Goal: Contribute content

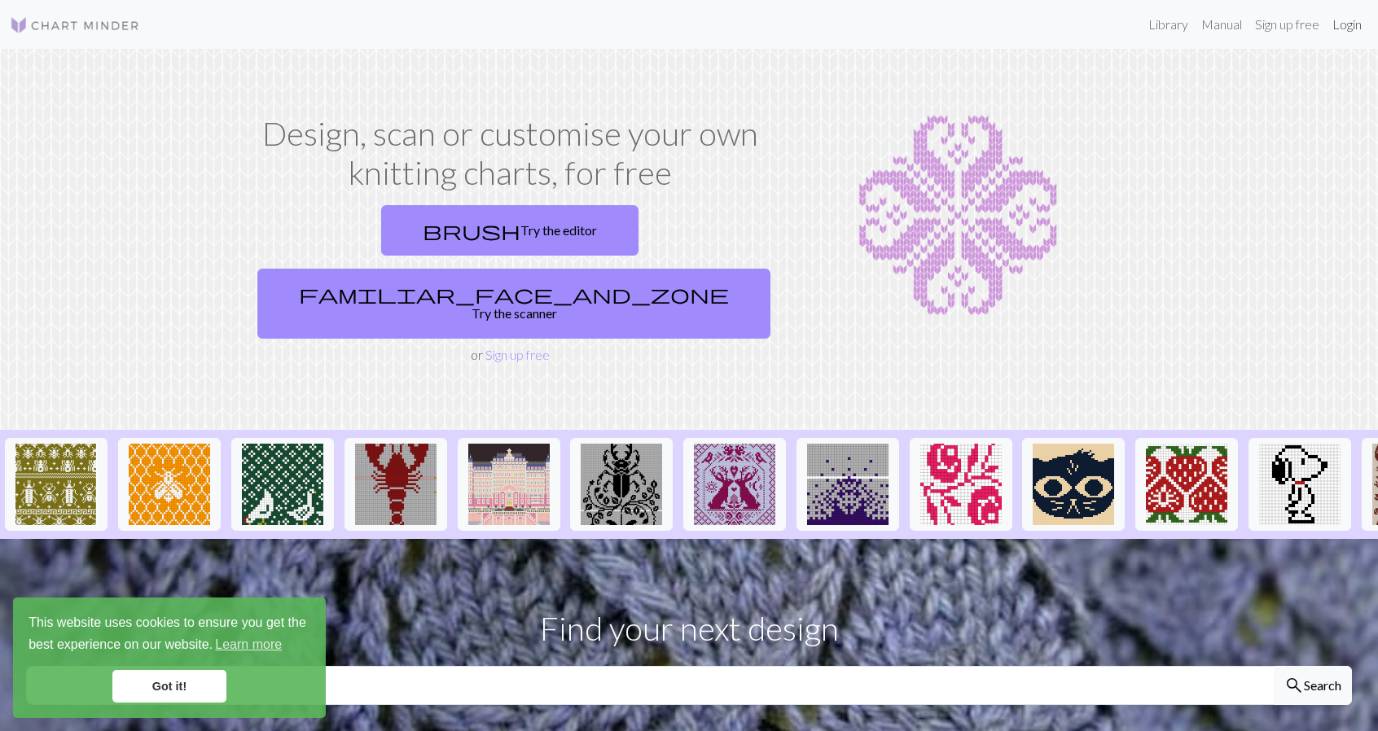
click at [1342, 25] on link "Login" at bounding box center [1347, 24] width 42 height 33
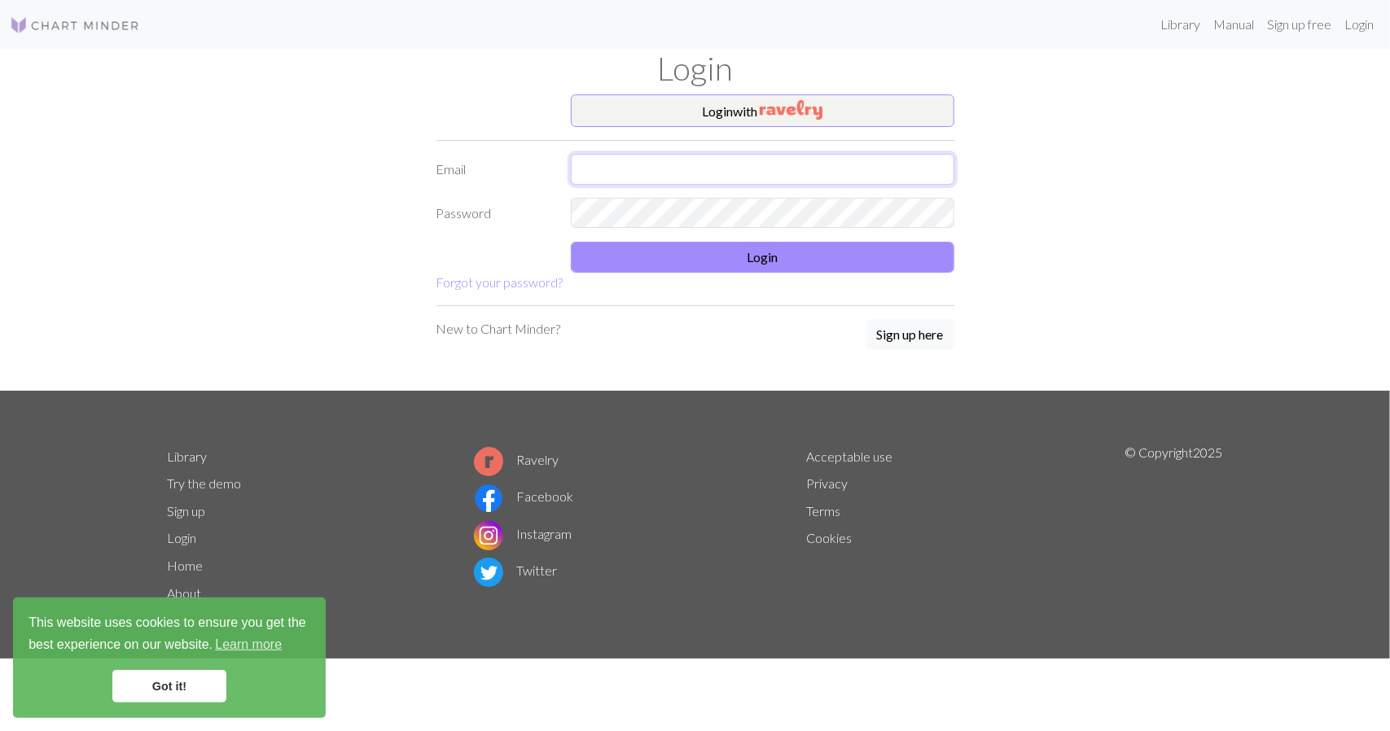
click at [754, 165] on input "text" at bounding box center [763, 169] width 384 height 31
type input "[EMAIL_ADDRESS][DOMAIN_NAME]"
click at [769, 253] on button "Login" at bounding box center [763, 257] width 384 height 31
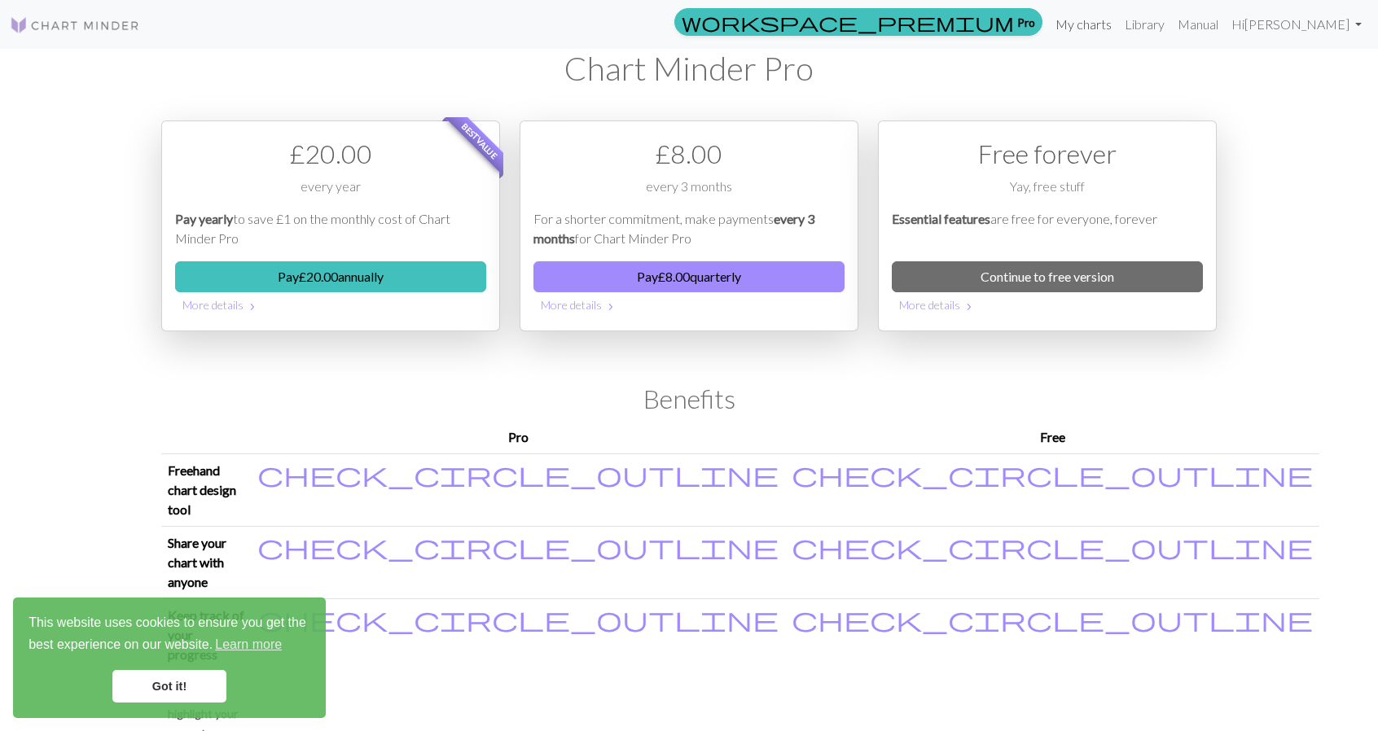
click at [1095, 21] on link "My charts" at bounding box center [1083, 24] width 69 height 33
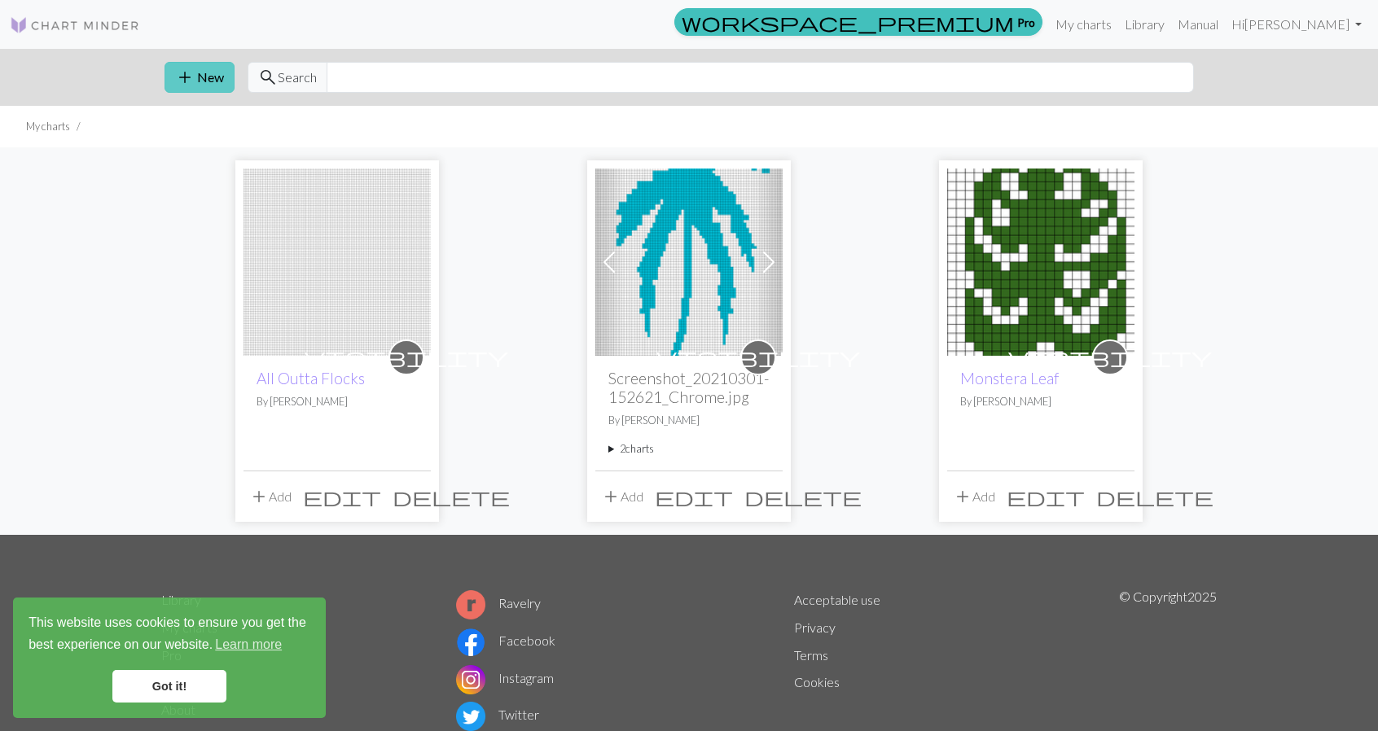
click at [188, 72] on span "add" at bounding box center [185, 77] width 20 height 23
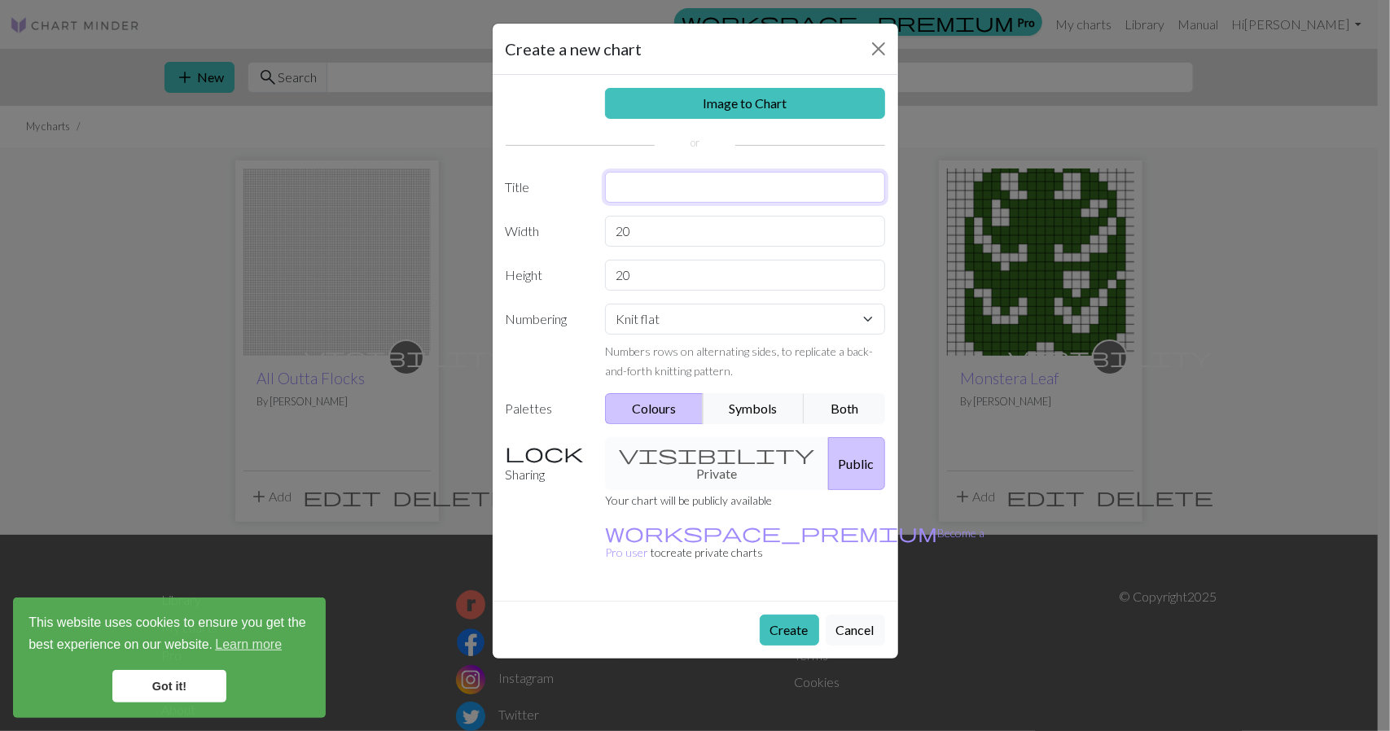
click at [694, 178] on input "text" at bounding box center [745, 187] width 280 height 31
click at [714, 450] on div "Image to Chart Title Width 20 Height 20 Numbering Knit flat Knit in the round L…" at bounding box center [696, 338] width 406 height 526
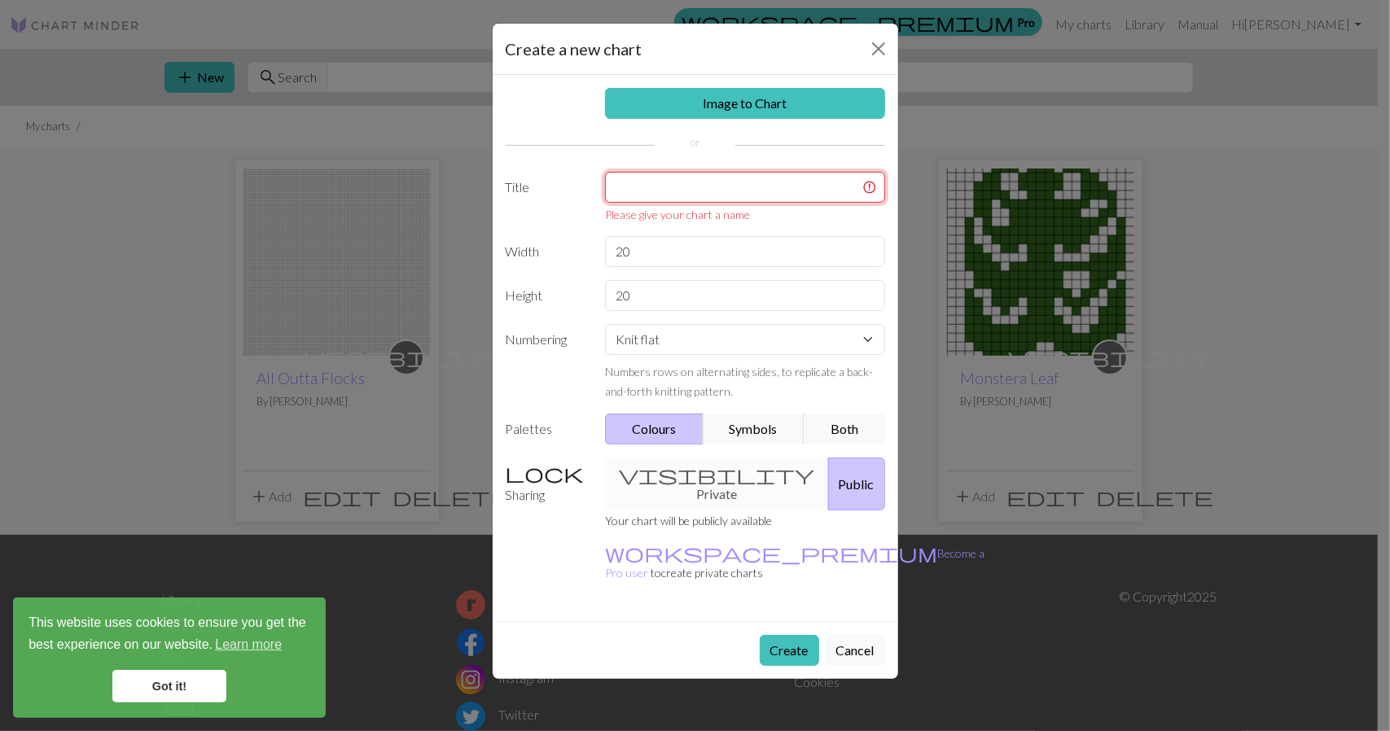
click at [709, 173] on input "text" at bounding box center [745, 187] width 280 height 31
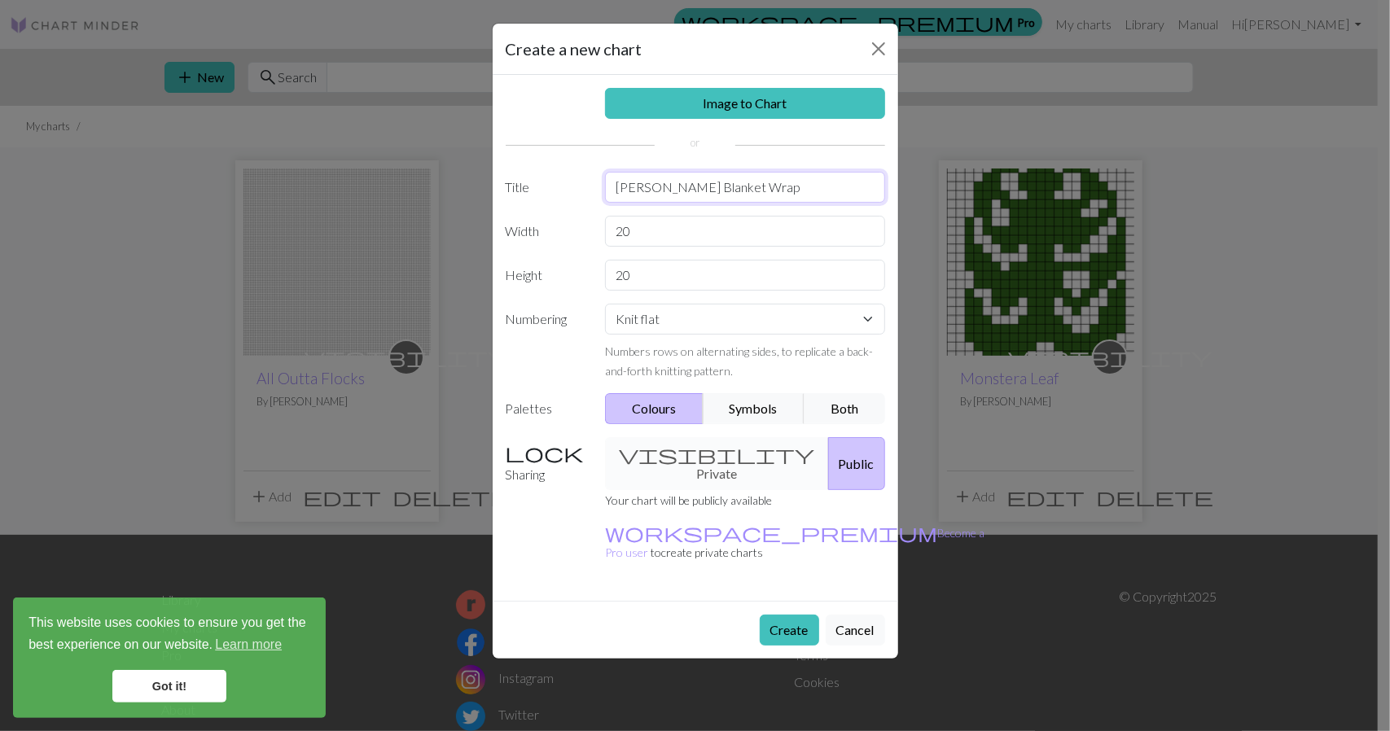
type input "[PERSON_NAME] Blanket Wrap"
click at [702, 455] on div "visibility Private Public" at bounding box center [745, 463] width 300 height 53
drag, startPoint x: 766, startPoint y: 459, endPoint x: 722, endPoint y: 456, distance: 43.3
click at [723, 456] on div "visibility Private Public" at bounding box center [745, 463] width 300 height 53
click at [720, 455] on div "visibility Private Public" at bounding box center [745, 463] width 300 height 53
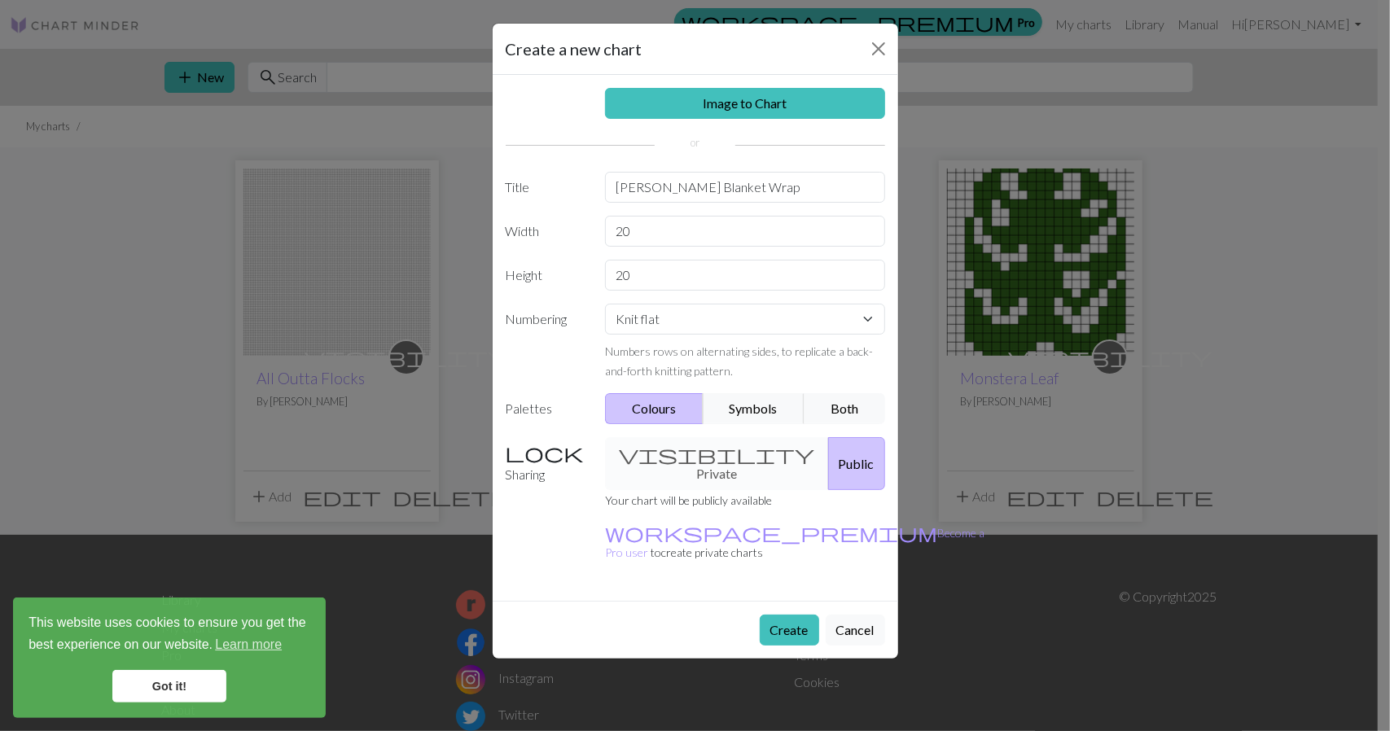
click at [861, 615] on button "Cancel" at bounding box center [855, 630] width 59 height 31
